Goal: Task Accomplishment & Management: Manage account settings

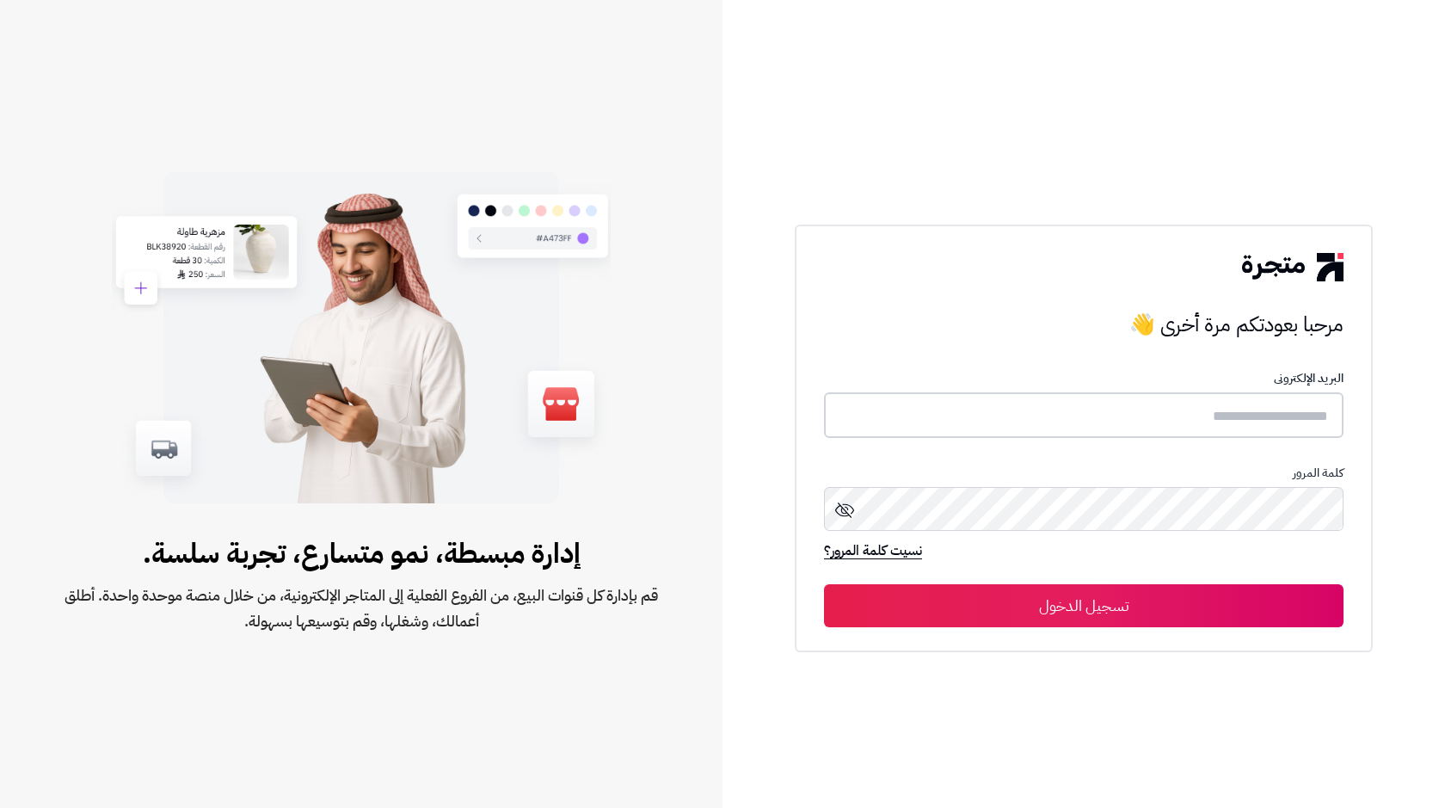
type input "**********"
click at [1151, 592] on button "تسجيل الدخول" at bounding box center [1084, 604] width 520 height 43
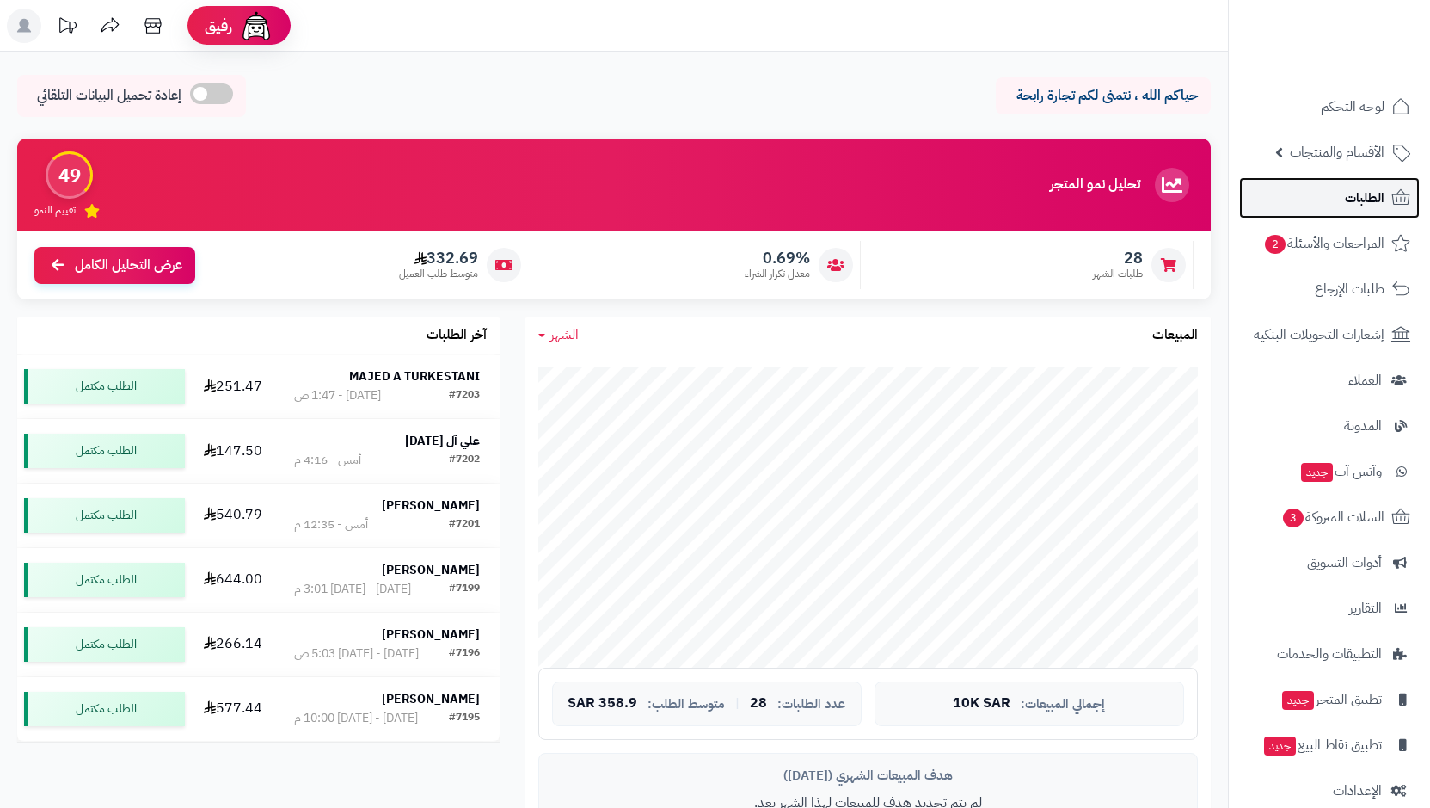
click at [1369, 202] on span "الطلبات" at bounding box center [1365, 198] width 40 height 24
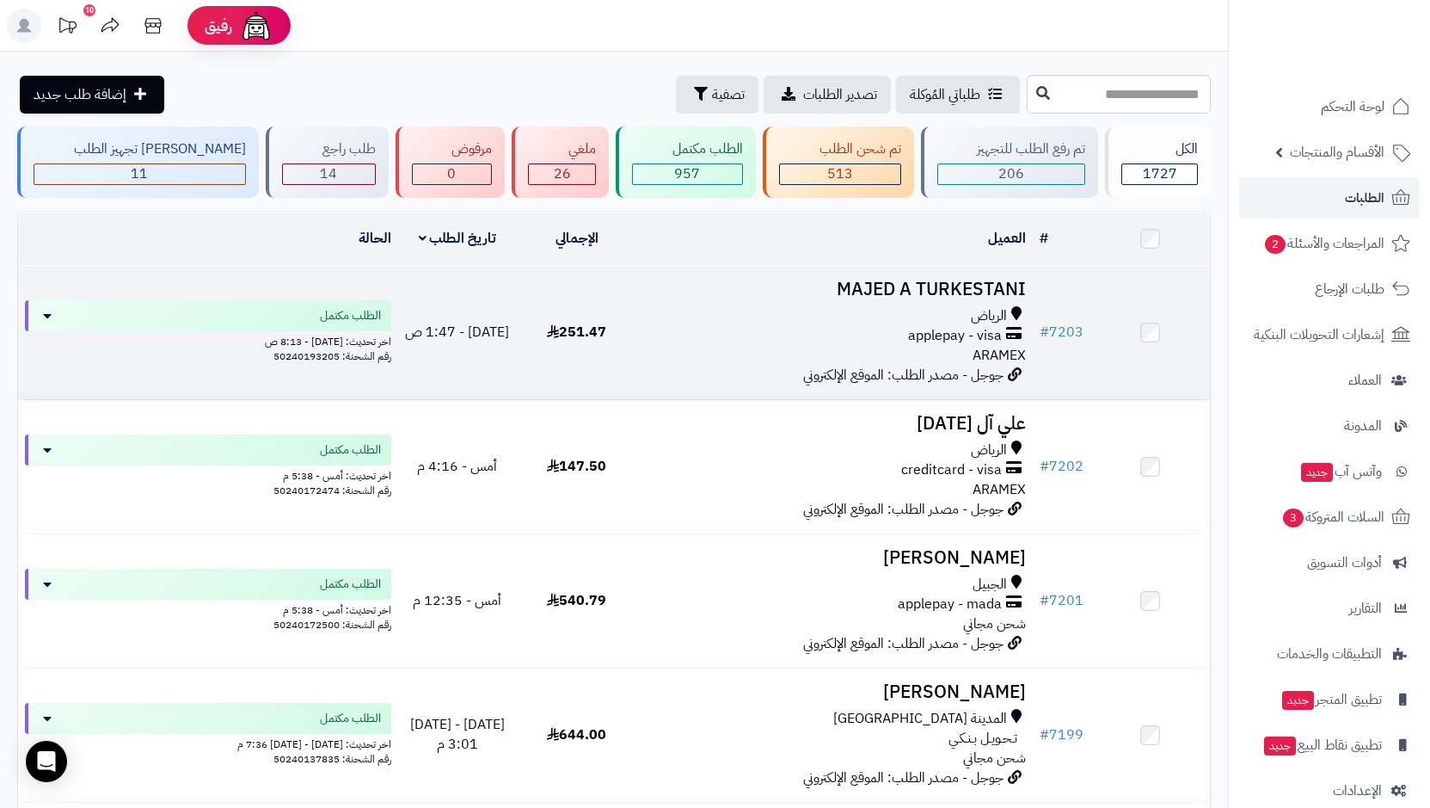
click at [925, 337] on span "applepay - visa" at bounding box center [955, 336] width 94 height 20
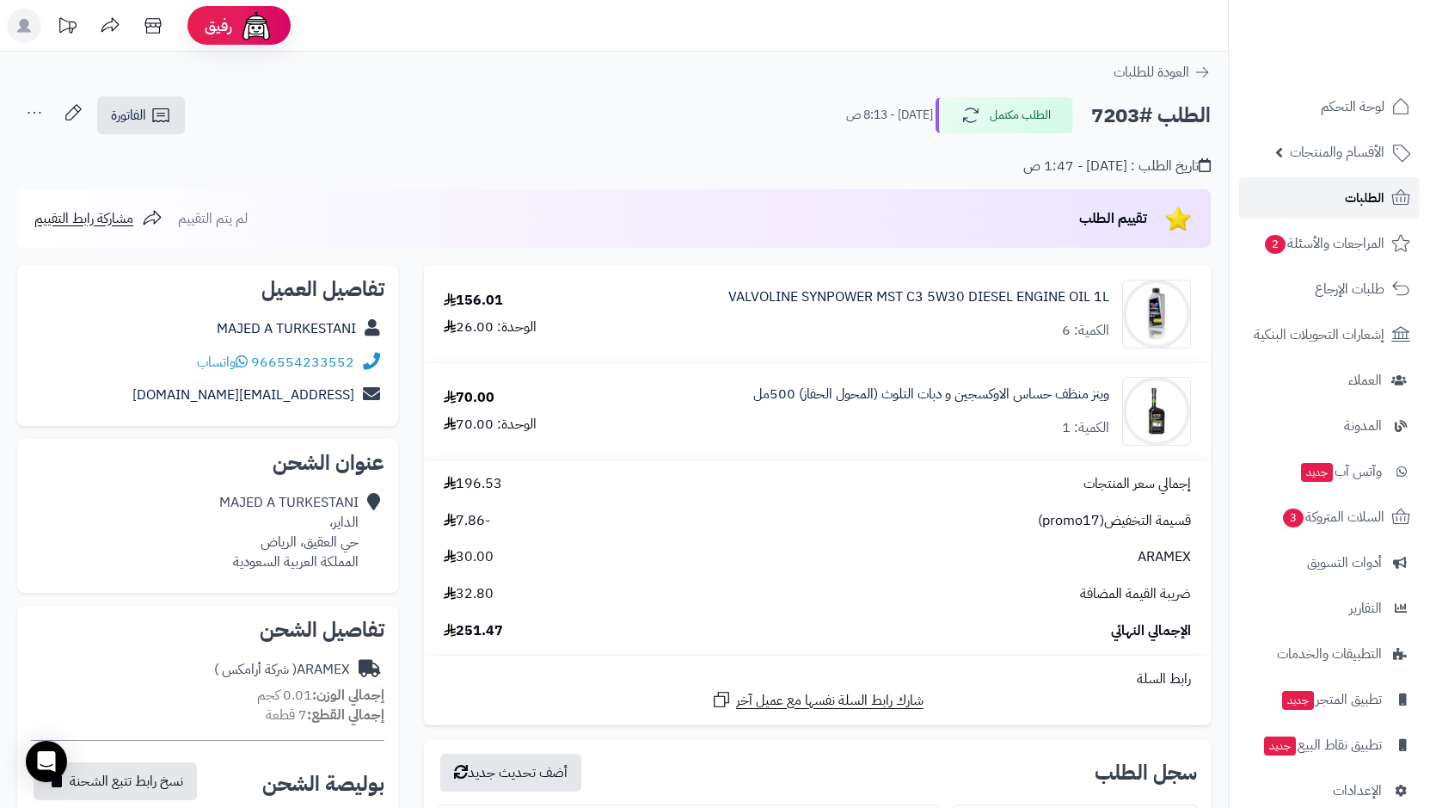
click at [1356, 188] on span "الطلبات" at bounding box center [1365, 198] width 40 height 24
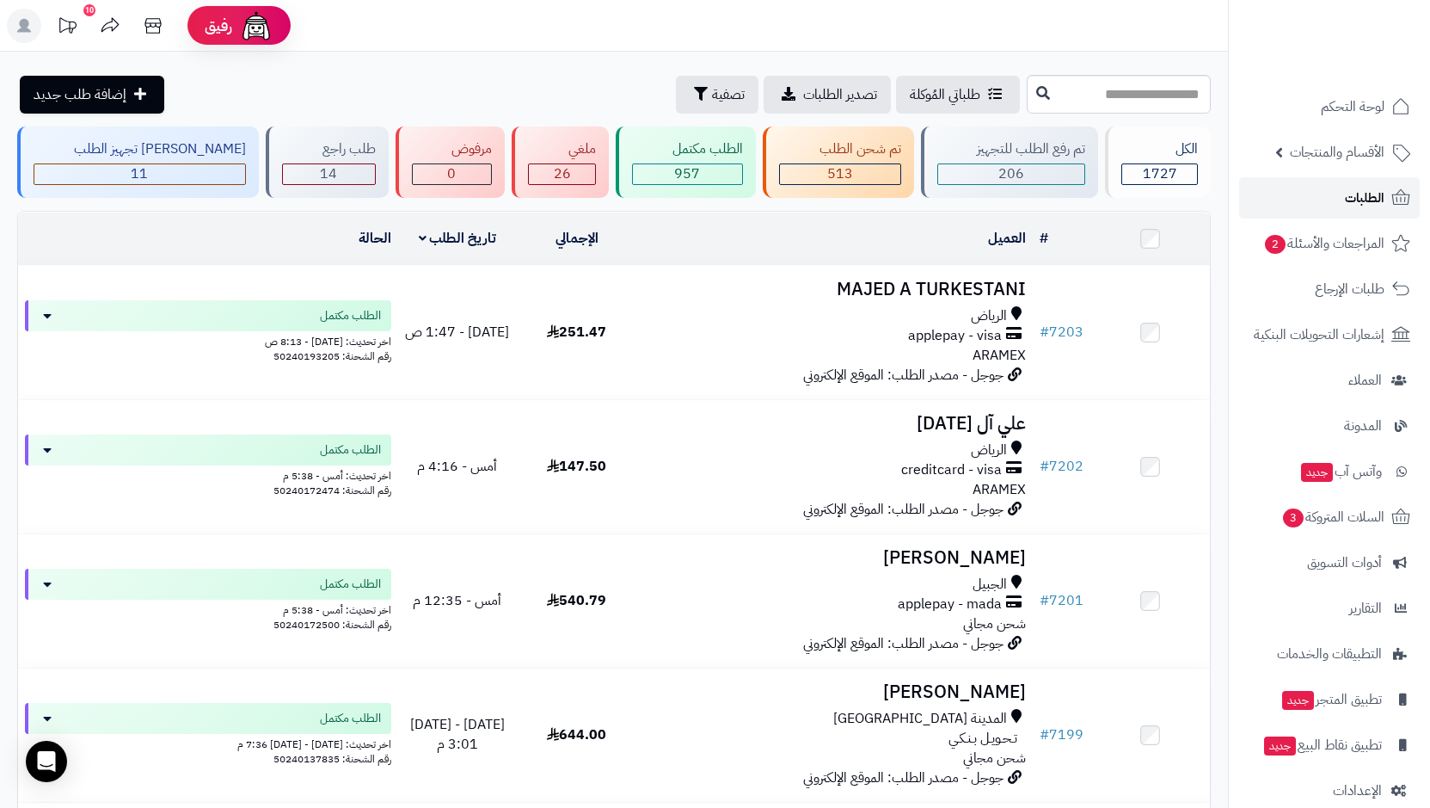
click at [1383, 203] on span "الطلبات" at bounding box center [1365, 198] width 40 height 24
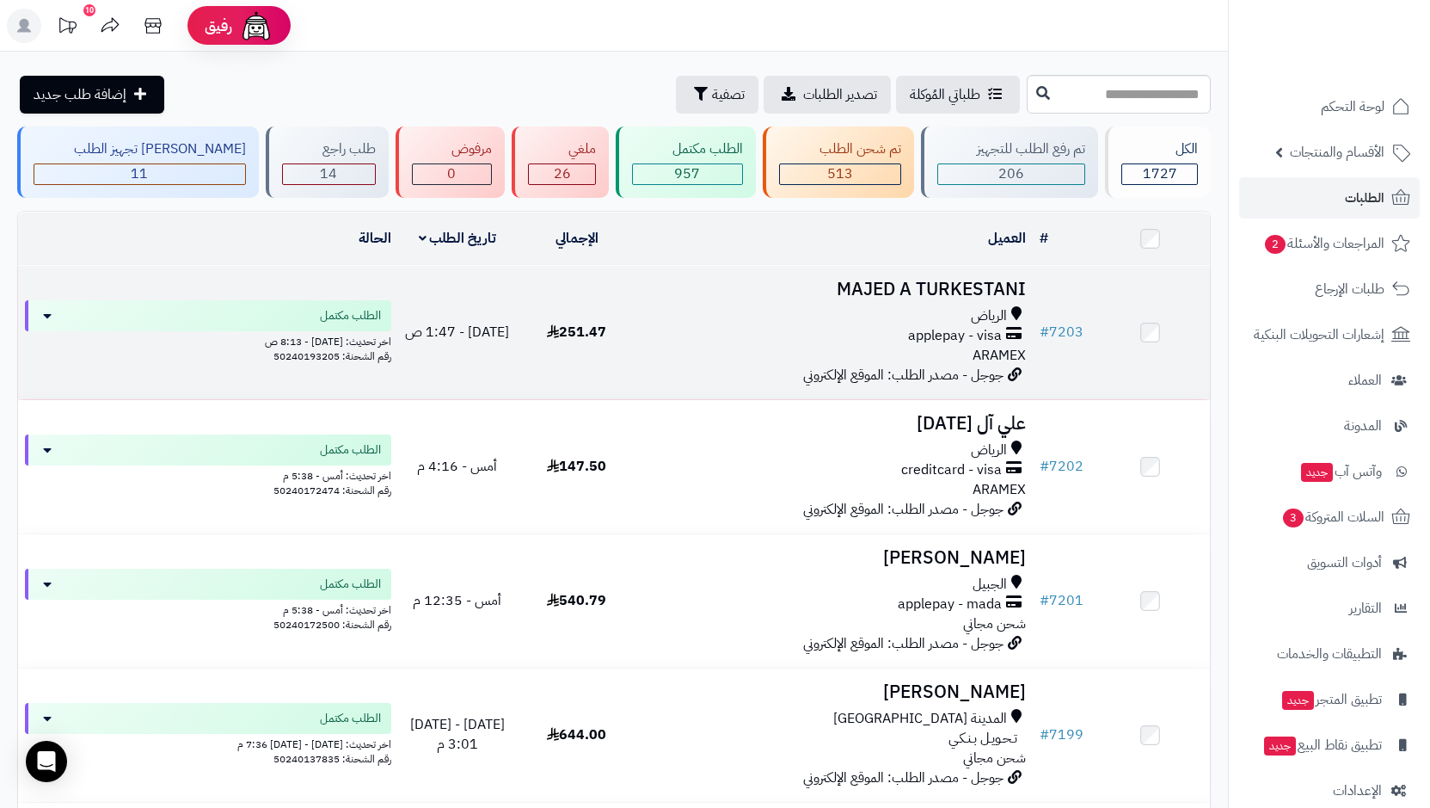
click at [881, 328] on div "applepay - visa" at bounding box center [835, 336] width 384 height 20
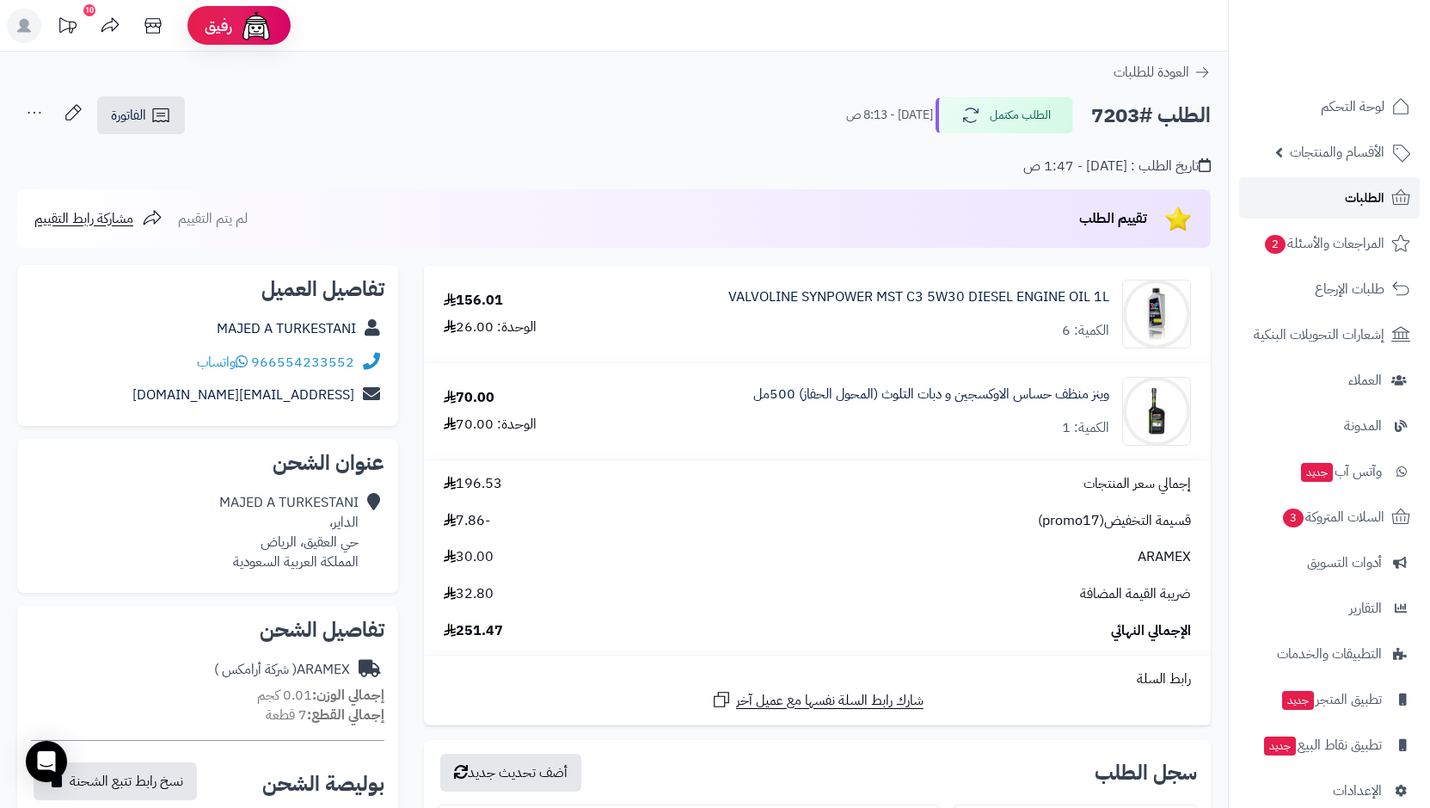
click at [1350, 200] on span "الطلبات" at bounding box center [1365, 198] width 40 height 24
